Goal: Task Accomplishment & Management: Manage account settings

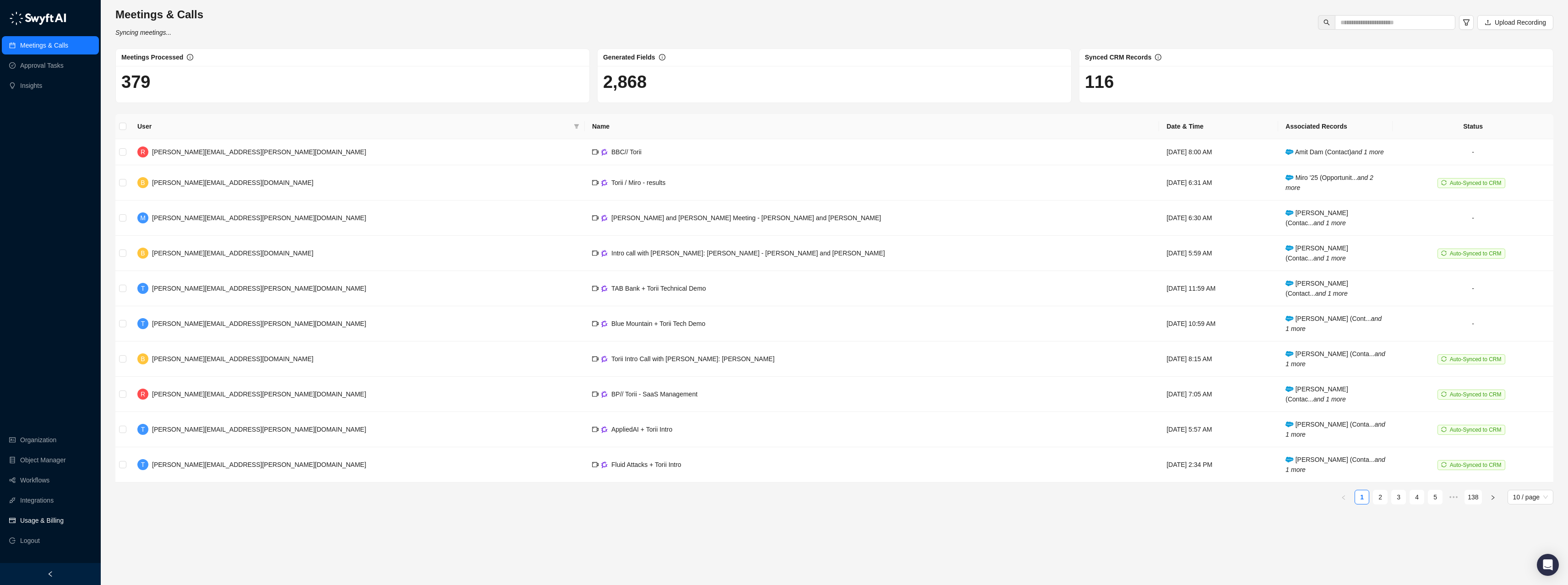
click at [41, 518] on link "Usage & Billing" at bounding box center [42, 520] width 44 height 18
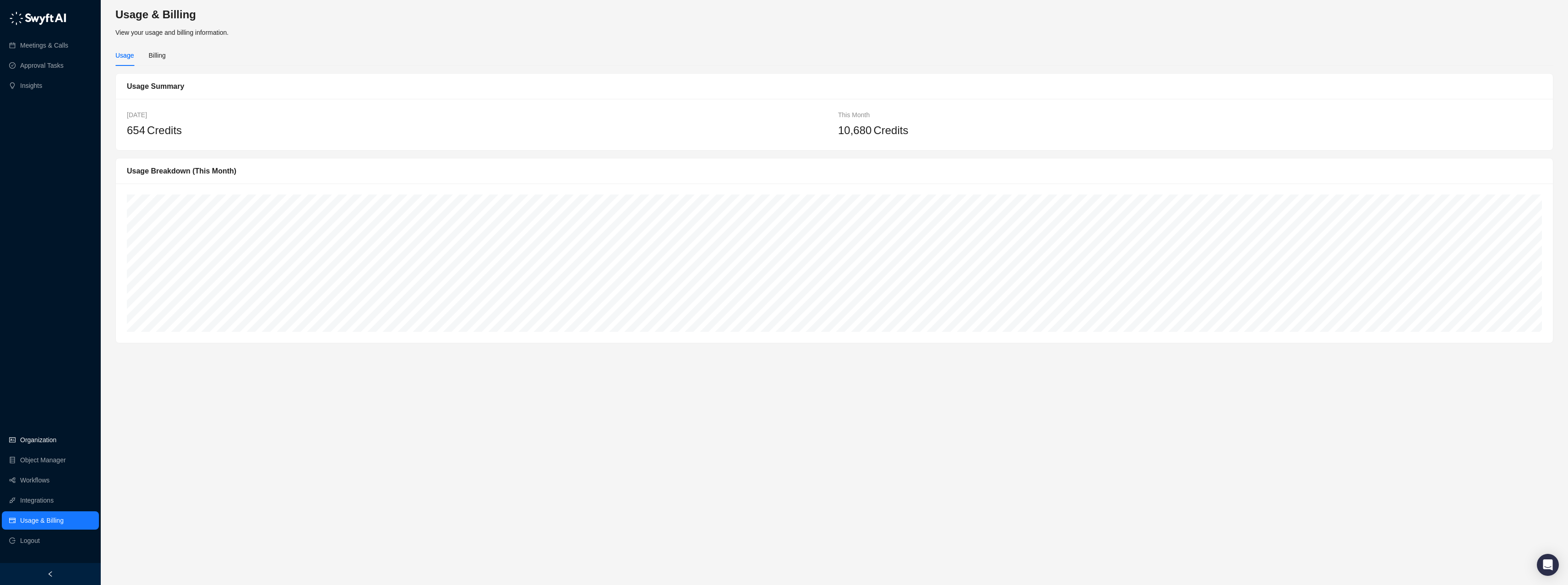
click at [56, 433] on link "Organization" at bounding box center [38, 440] width 36 height 18
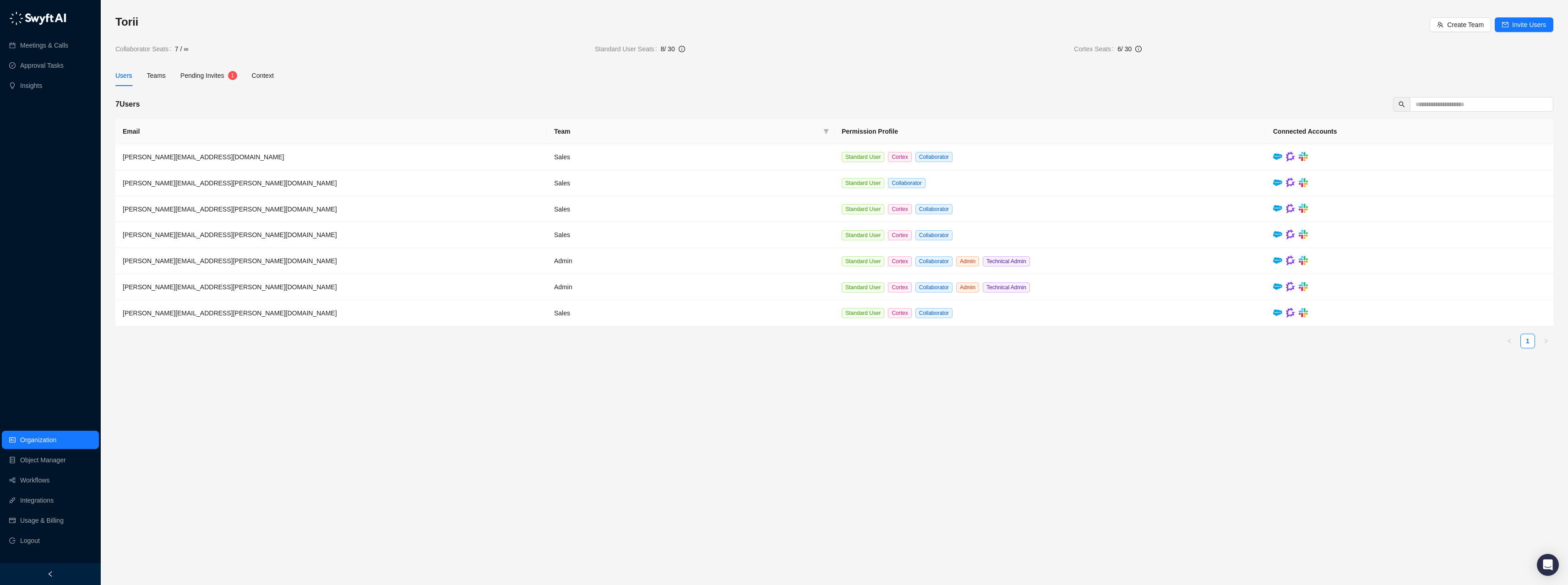
click at [205, 75] on span "Pending Invites" at bounding box center [202, 75] width 44 height 7
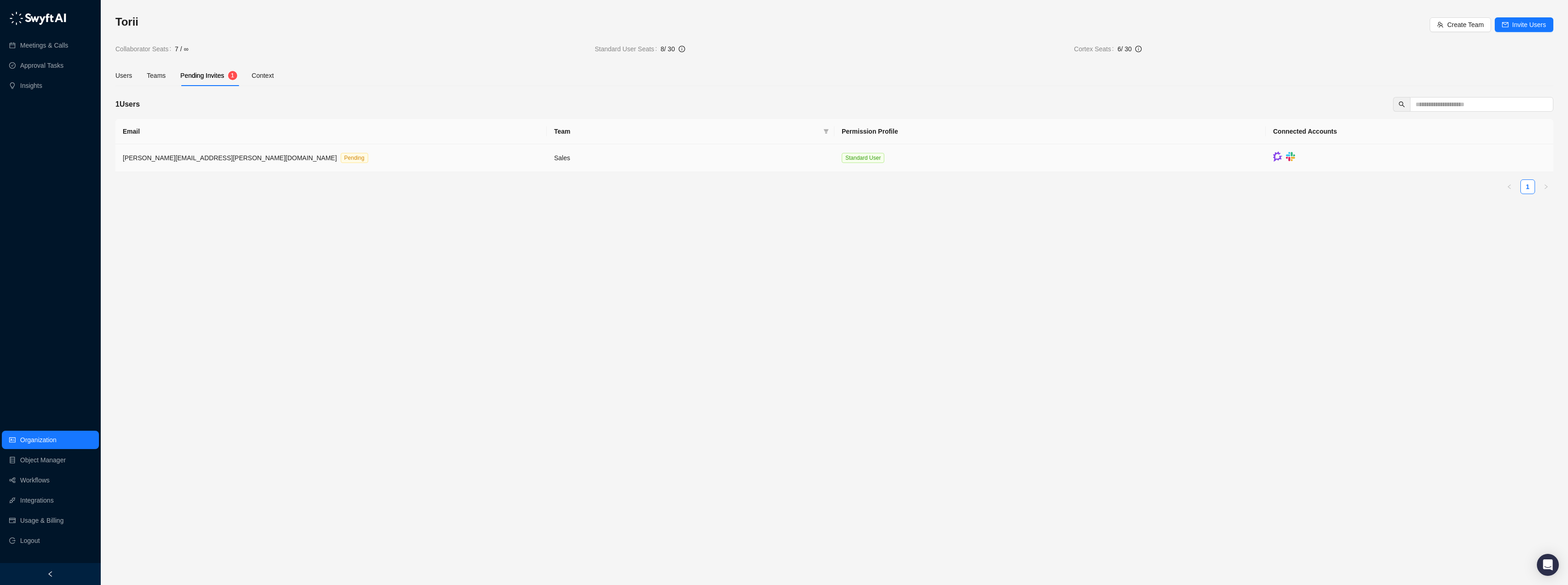
click at [203, 156] on span "frank.antonucci@toriihq.com" at bounding box center [230, 158] width 214 height 7
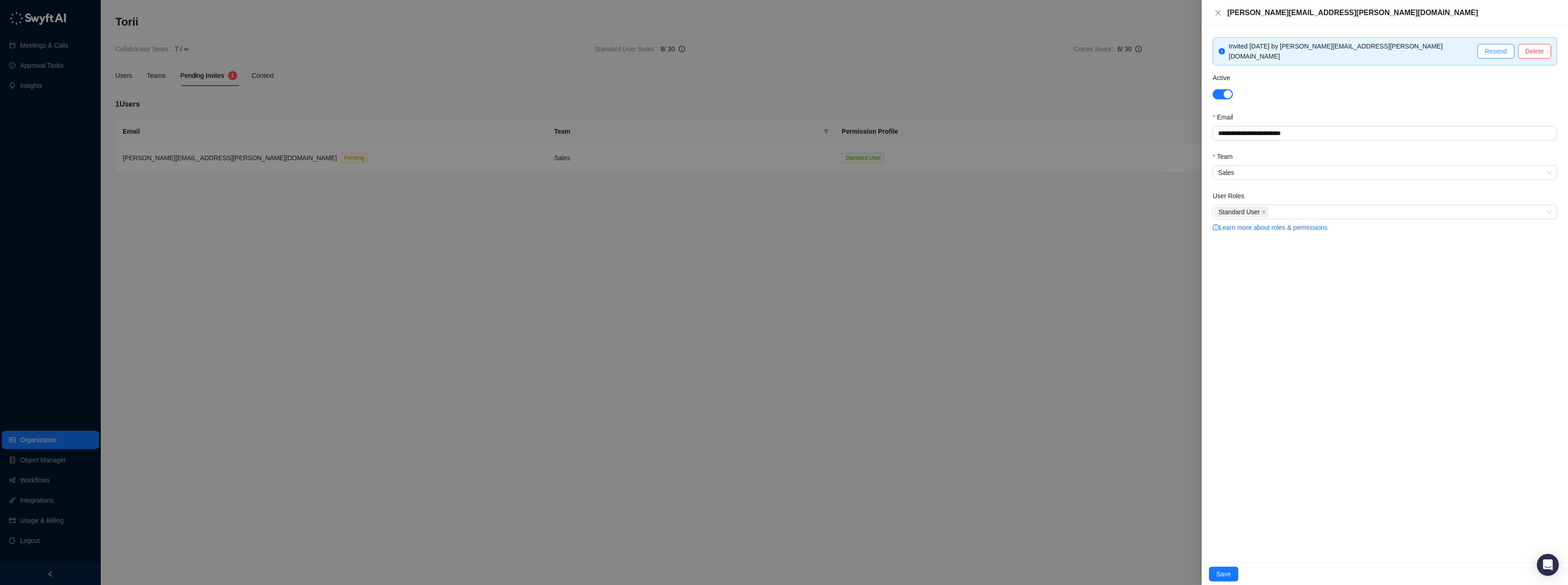
click at [1489, 48] on span "Resend" at bounding box center [1495, 51] width 22 height 10
click at [1222, 573] on span "Save" at bounding box center [1223, 574] width 15 height 10
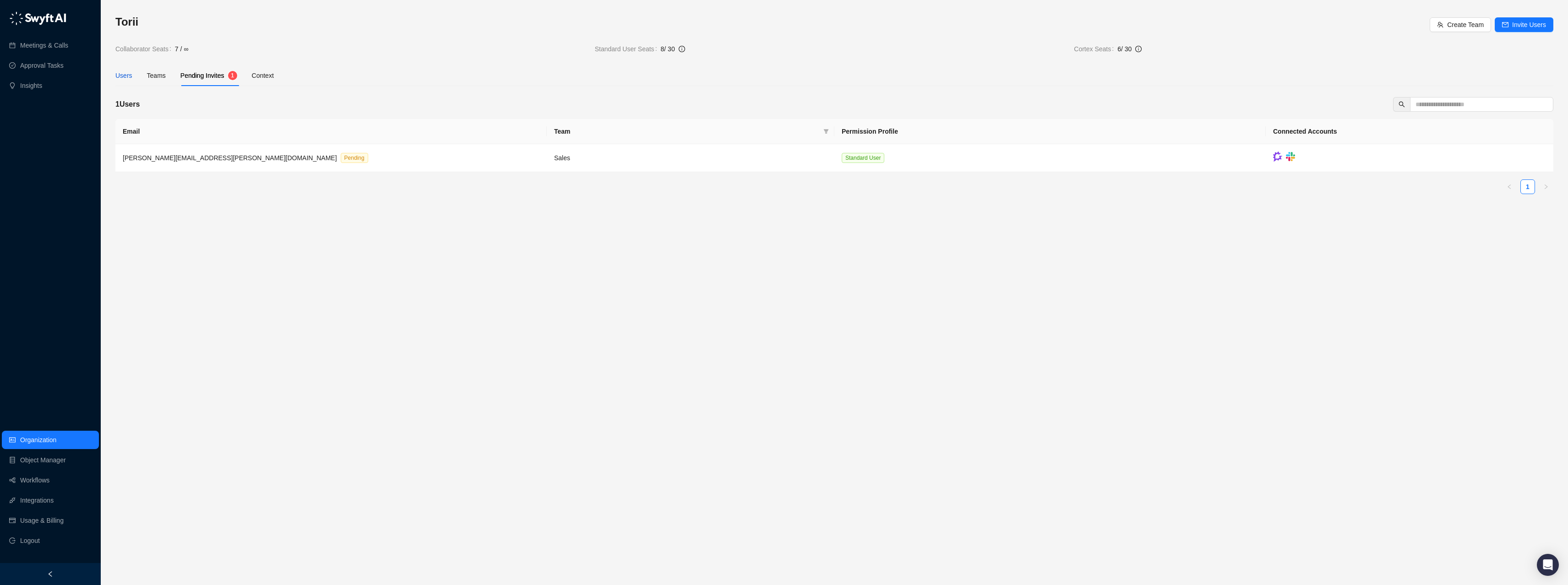
click at [123, 76] on div "Users" at bounding box center [124, 75] width 17 height 10
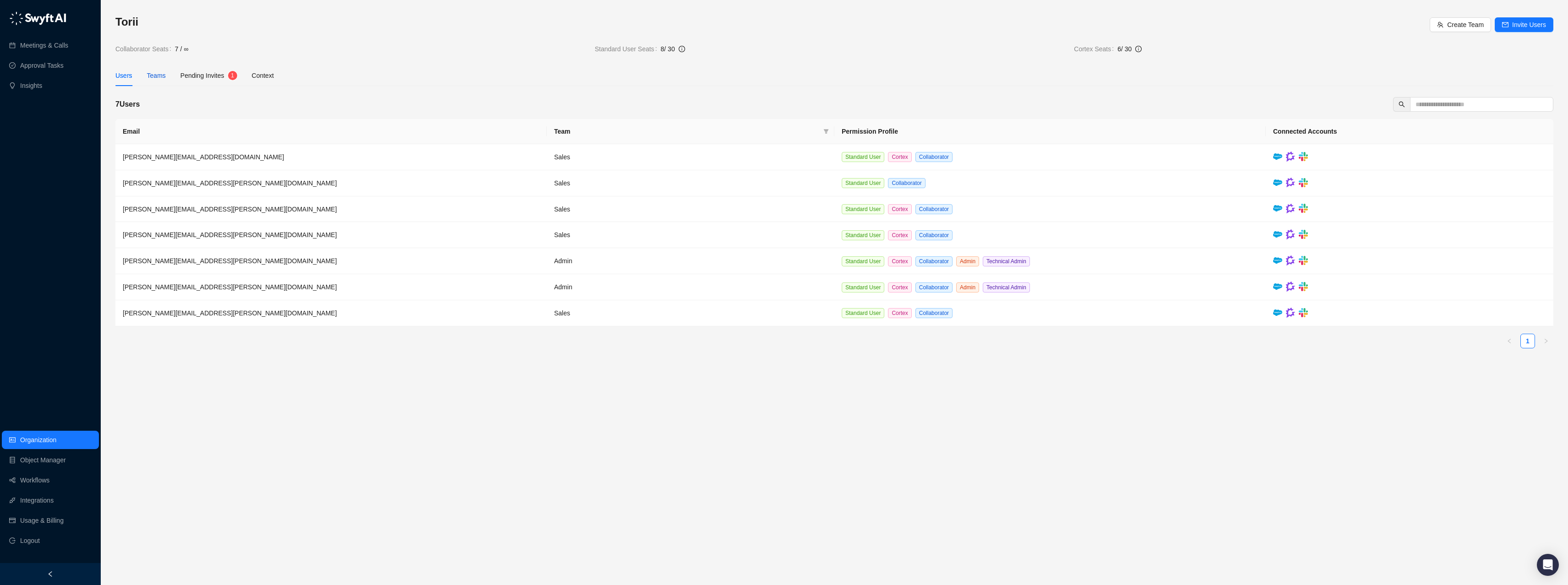
click at [162, 75] on div "Teams" at bounding box center [156, 75] width 19 height 10
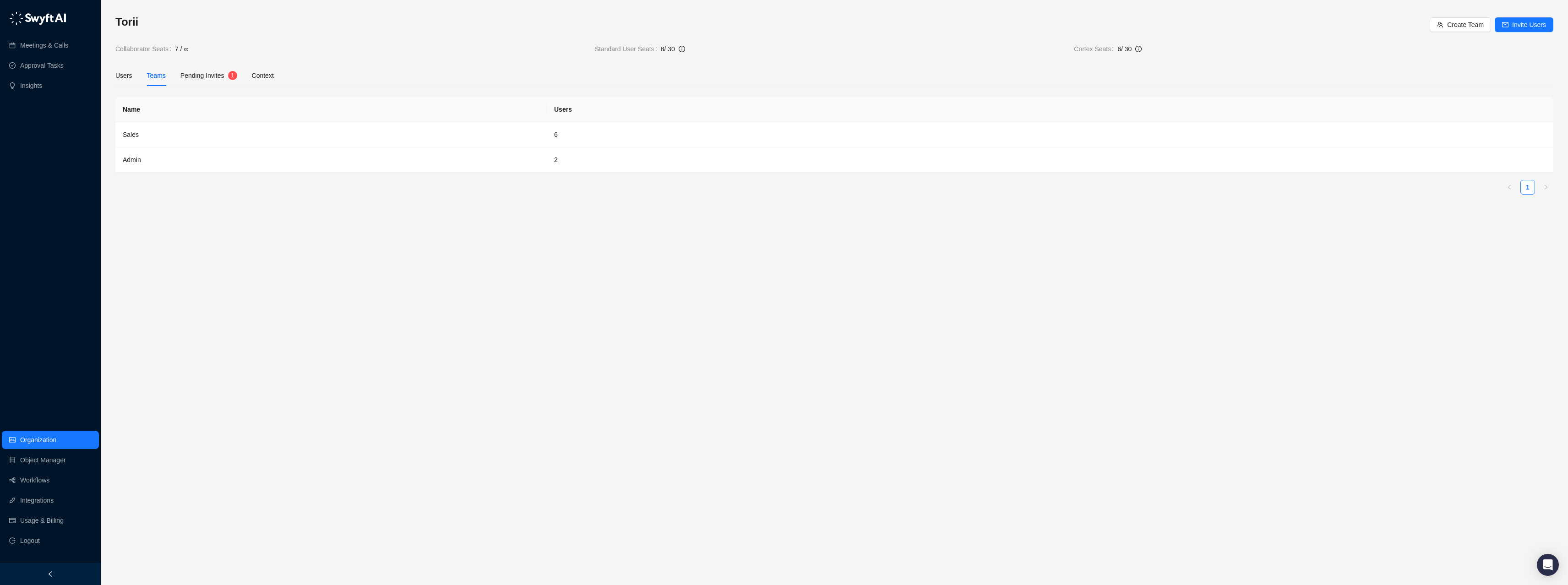
click at [194, 76] on span "Pending Invites" at bounding box center [202, 75] width 44 height 7
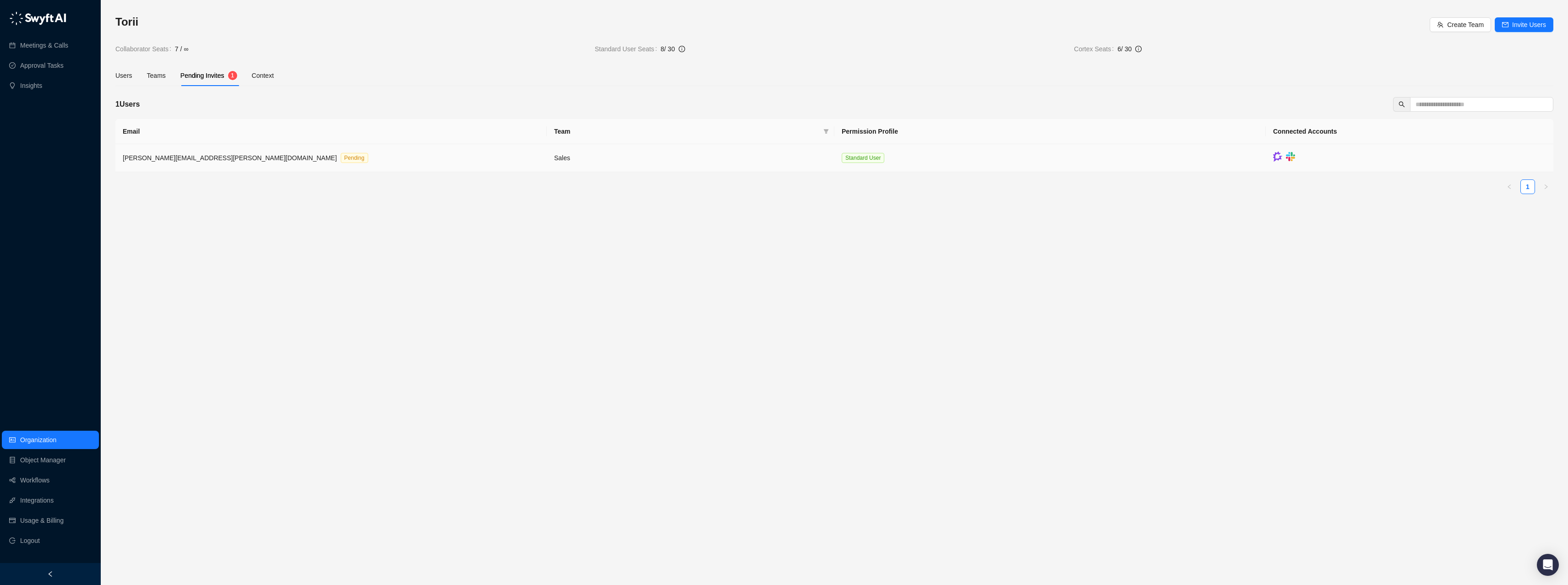
click at [209, 158] on div "frank.antonucci@toriihq.com Pending" at bounding box center [247, 157] width 249 height 11
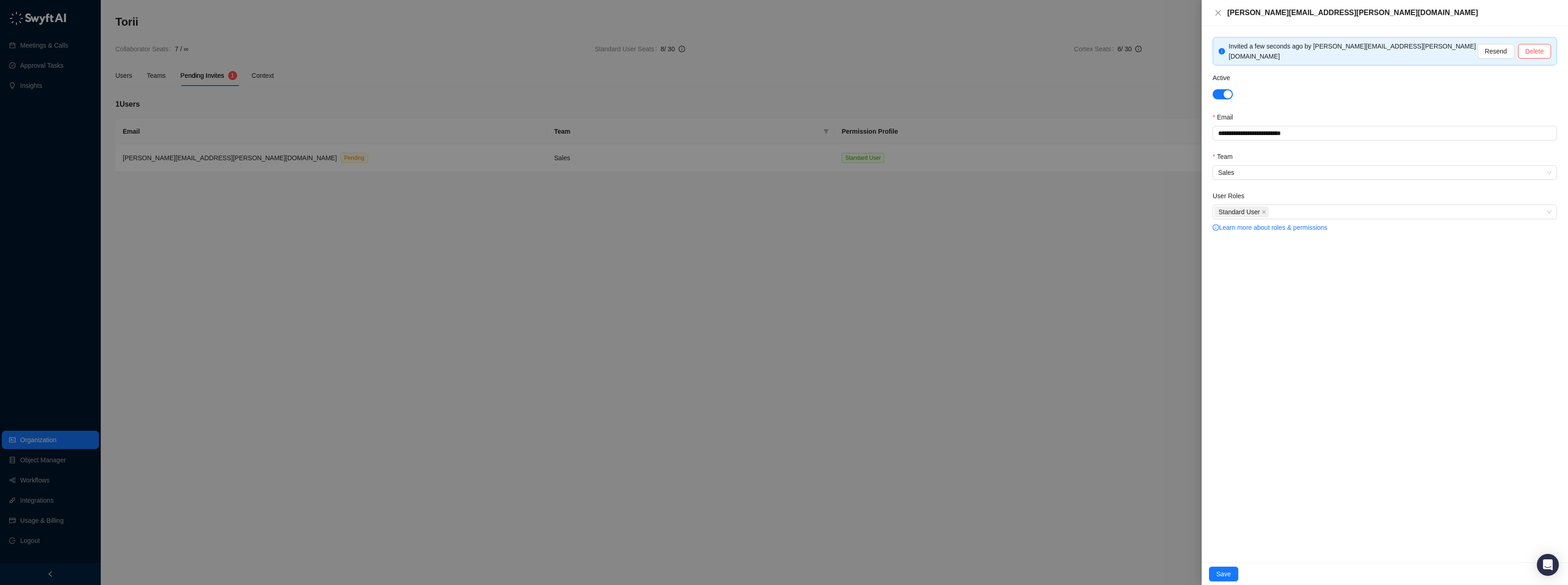
click at [377, 244] on div at bounding box center [784, 292] width 1568 height 585
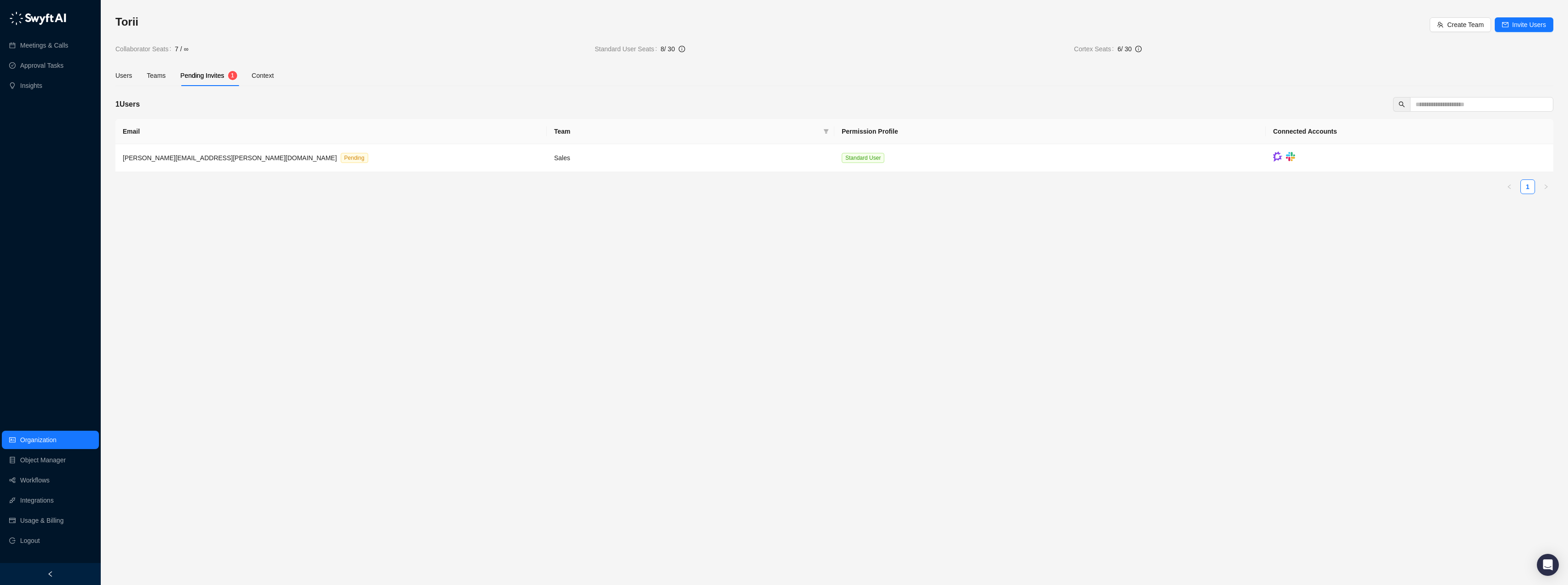
click at [272, 22] on h3 "Torii" at bounding box center [772, 22] width 1314 height 15
